Goal: Task Accomplishment & Management: Manage account settings

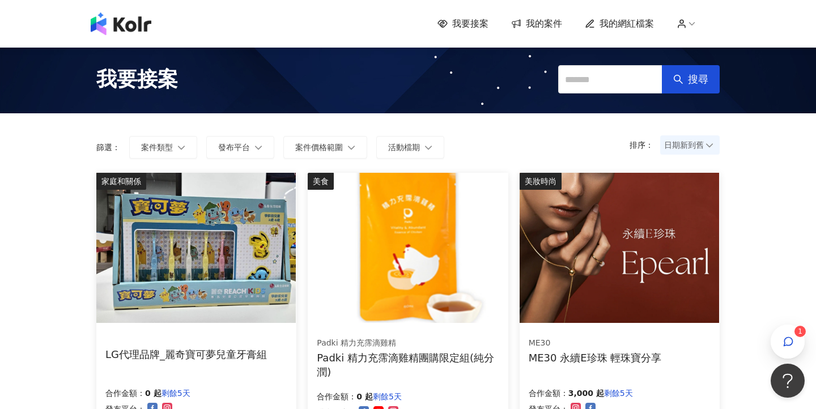
click at [634, 31] on div "我要接案 我的案件 我的網紅檔案 1" at bounding box center [408, 23] width 646 height 23
click at [634, 26] on span "我的網紅檔案" at bounding box center [627, 24] width 54 height 12
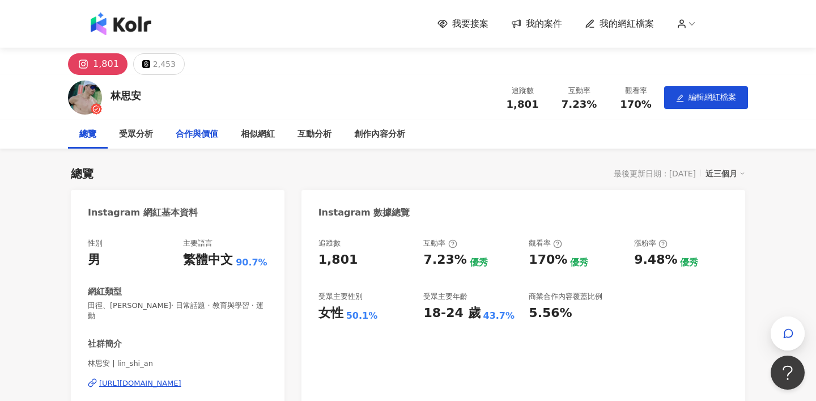
click at [214, 138] on div "合作與價值" at bounding box center [197, 135] width 43 height 14
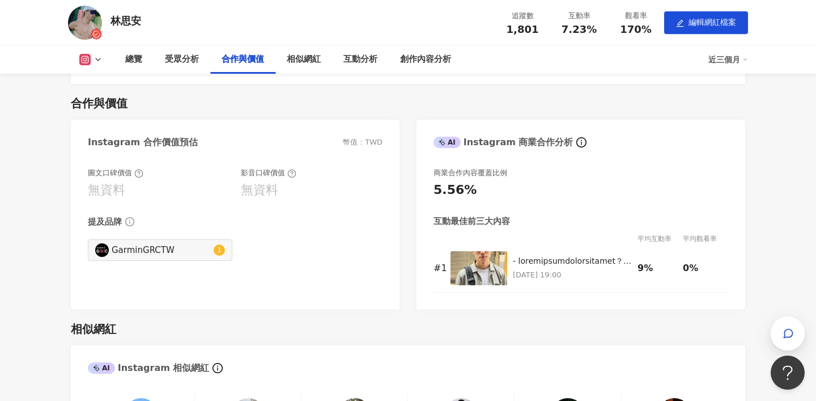
click at [295, 169] on icon at bounding box center [291, 173] width 9 height 9
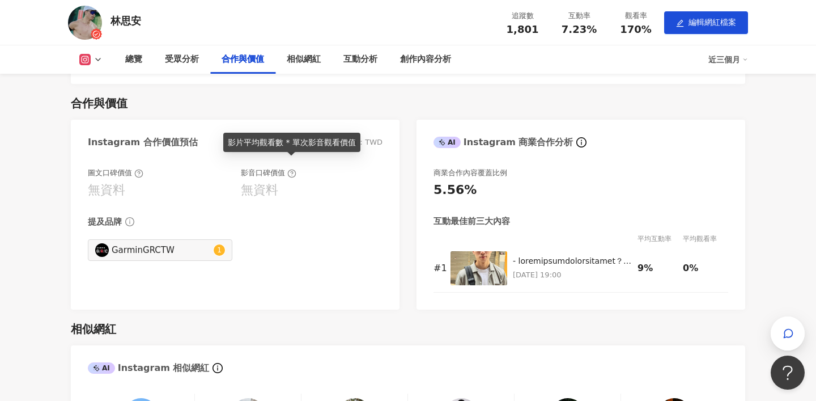
click at [293, 169] on icon at bounding box center [291, 173] width 9 height 9
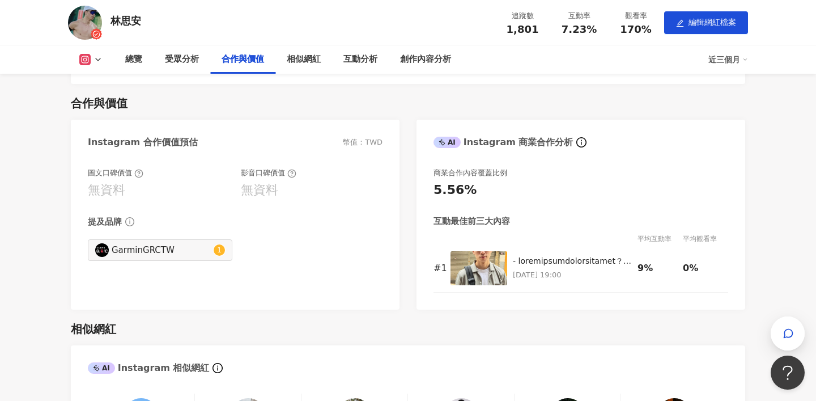
click at [135, 169] on icon at bounding box center [138, 173] width 9 height 9
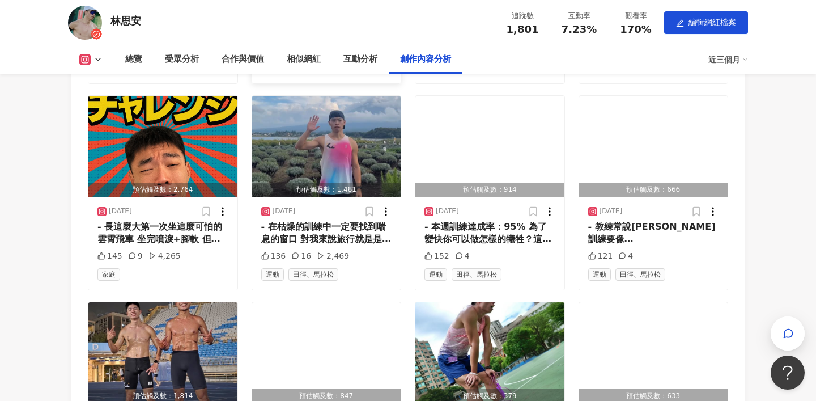
scroll to position [3402, 0]
